Goal: Transaction & Acquisition: Purchase product/service

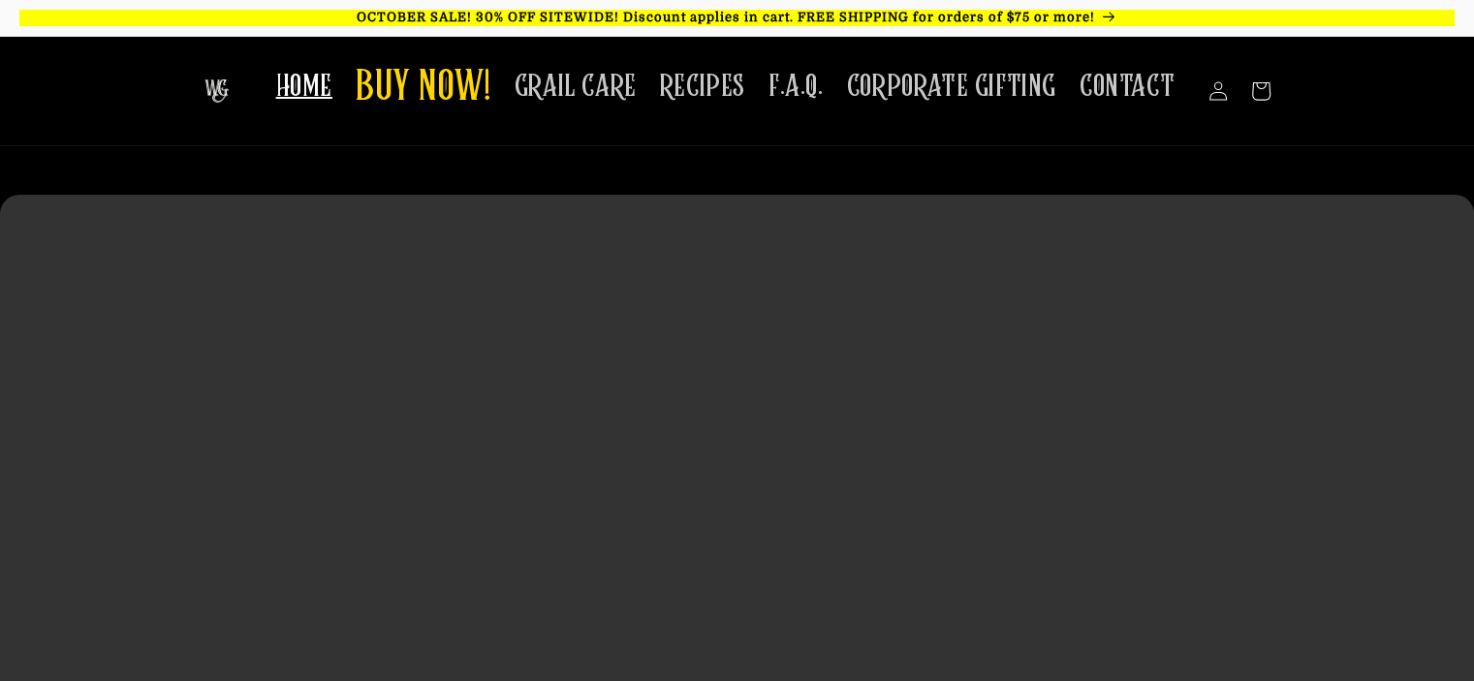
click at [317, 92] on span "HOME" at bounding box center [304, 87] width 56 height 38
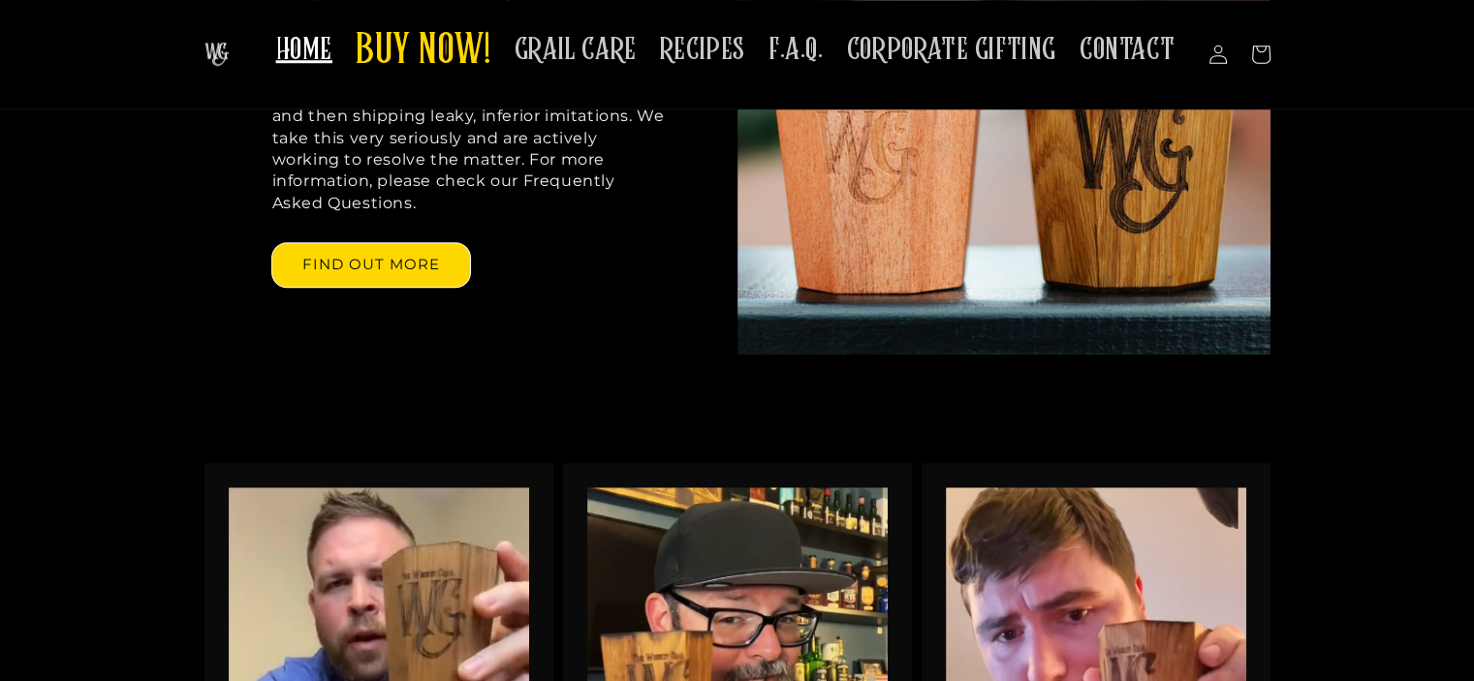
scroll to position [1745, 0]
click at [1019, 63] on span "CORPORATE GIFTING" at bounding box center [951, 50] width 209 height 38
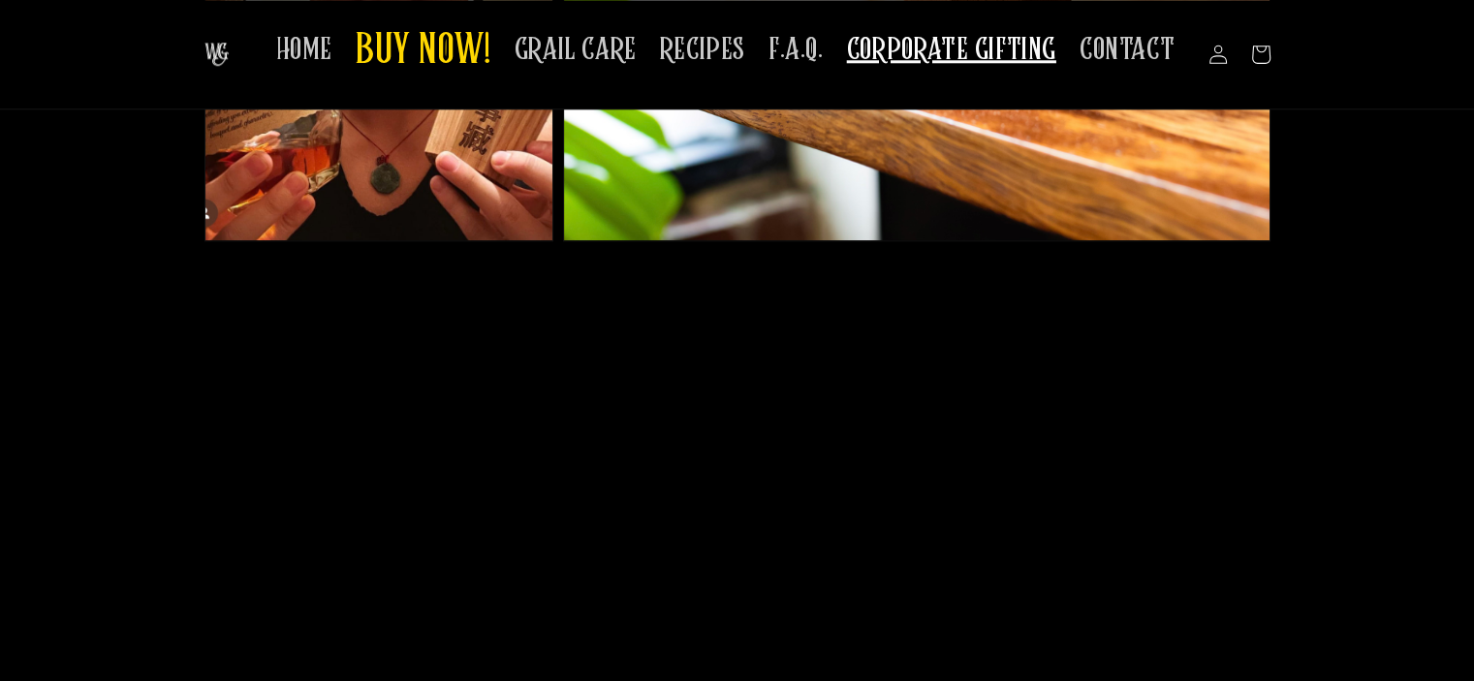
scroll to position [1939, 0]
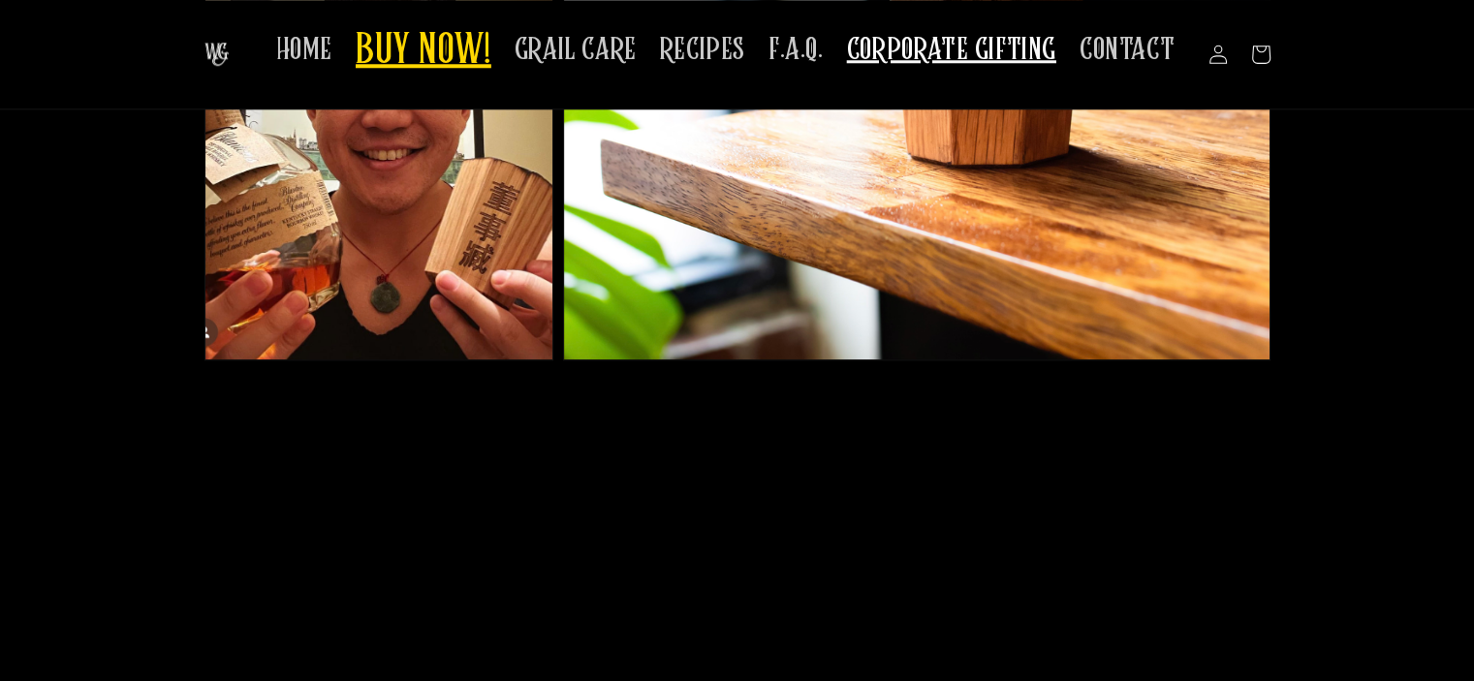
click at [404, 53] on span "BUY NOW!" at bounding box center [424, 51] width 136 height 53
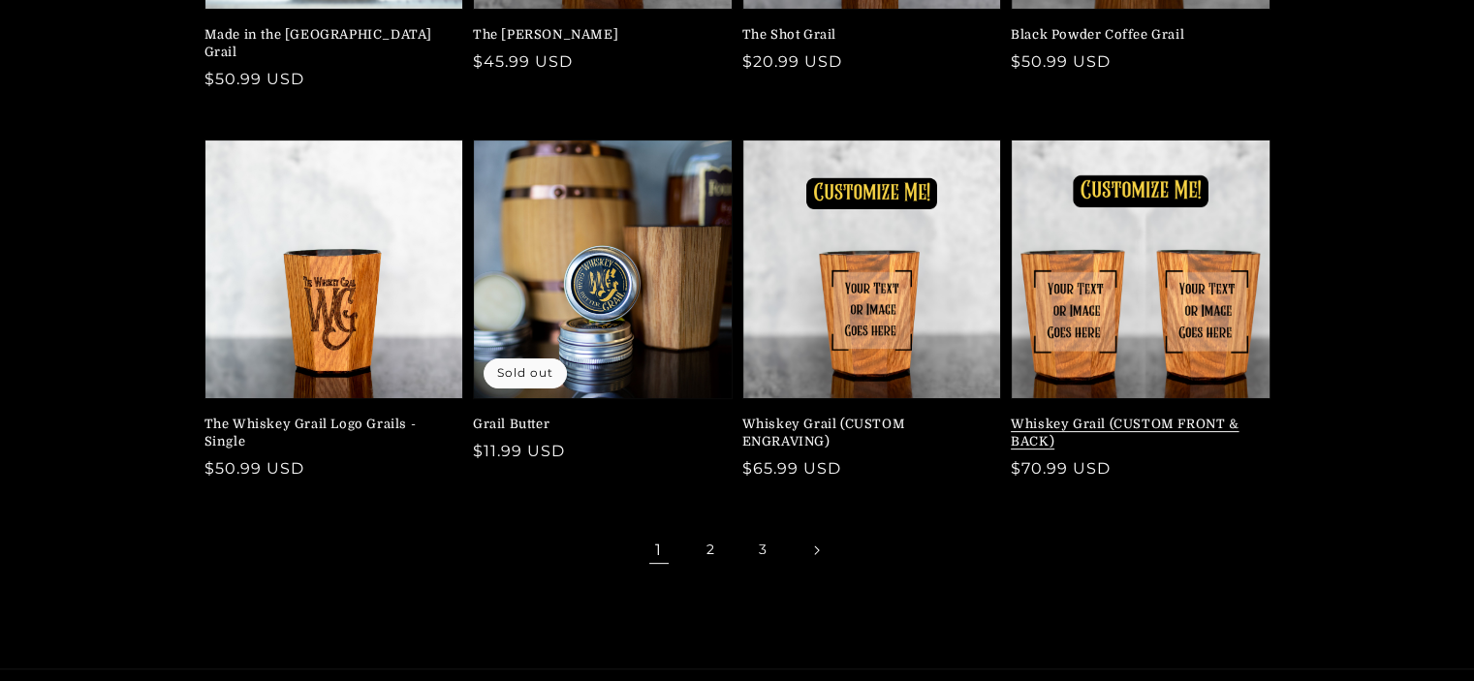
scroll to position [485, 0]
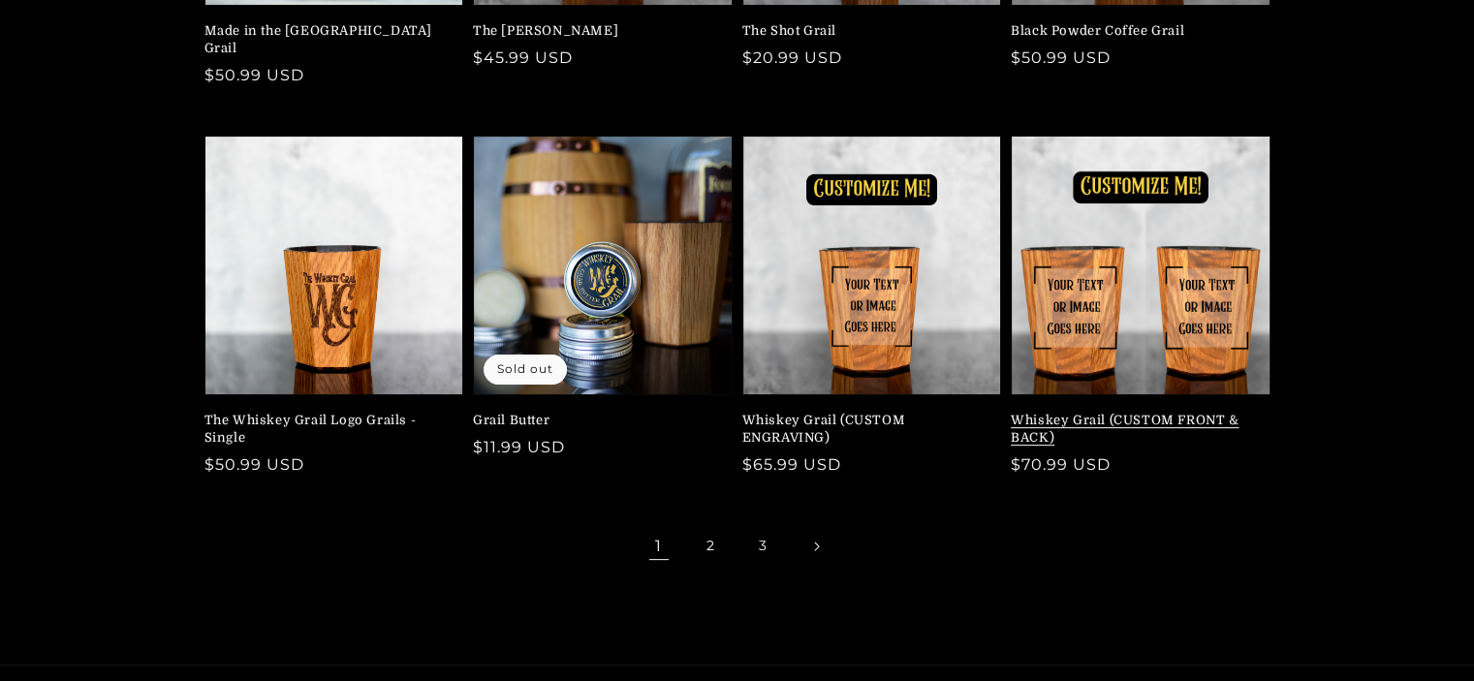
click at [1072, 417] on link "Whiskey Grail (CUSTOM FRONT & BACK)" at bounding box center [1135, 429] width 248 height 35
